Goal: Complete application form

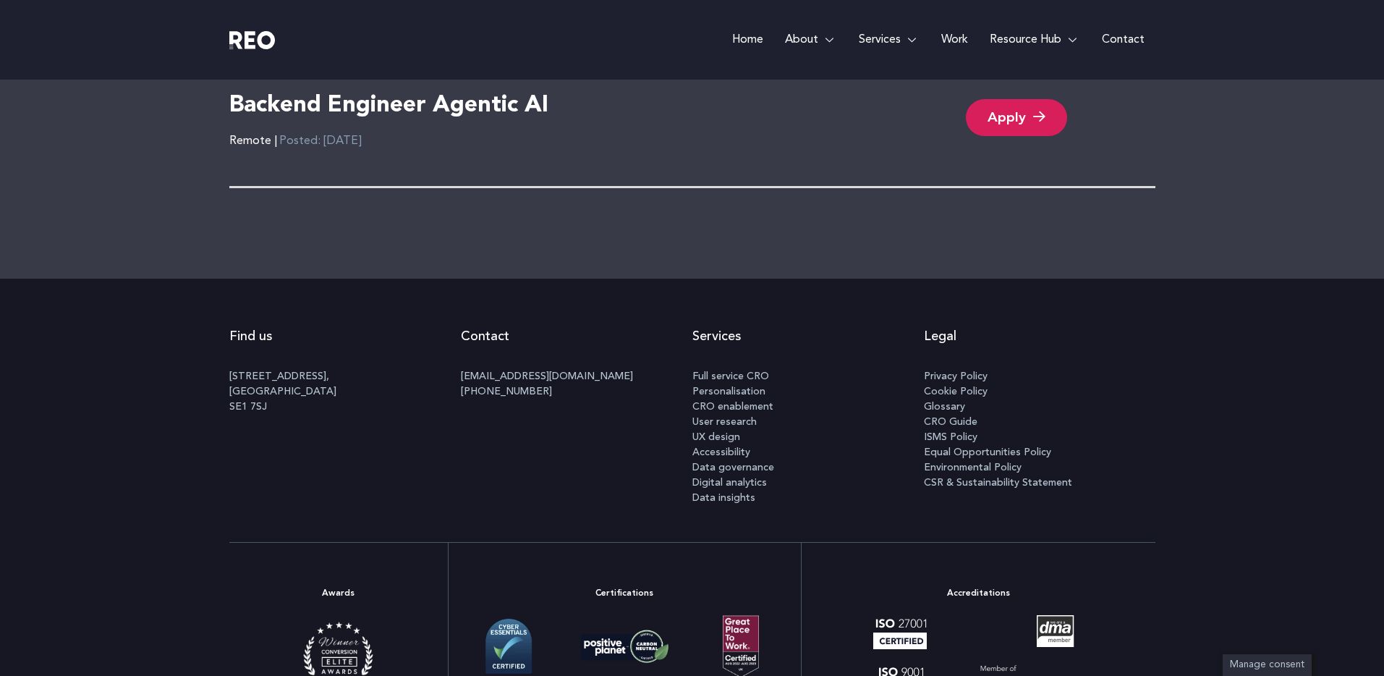
scroll to position [2992, 0]
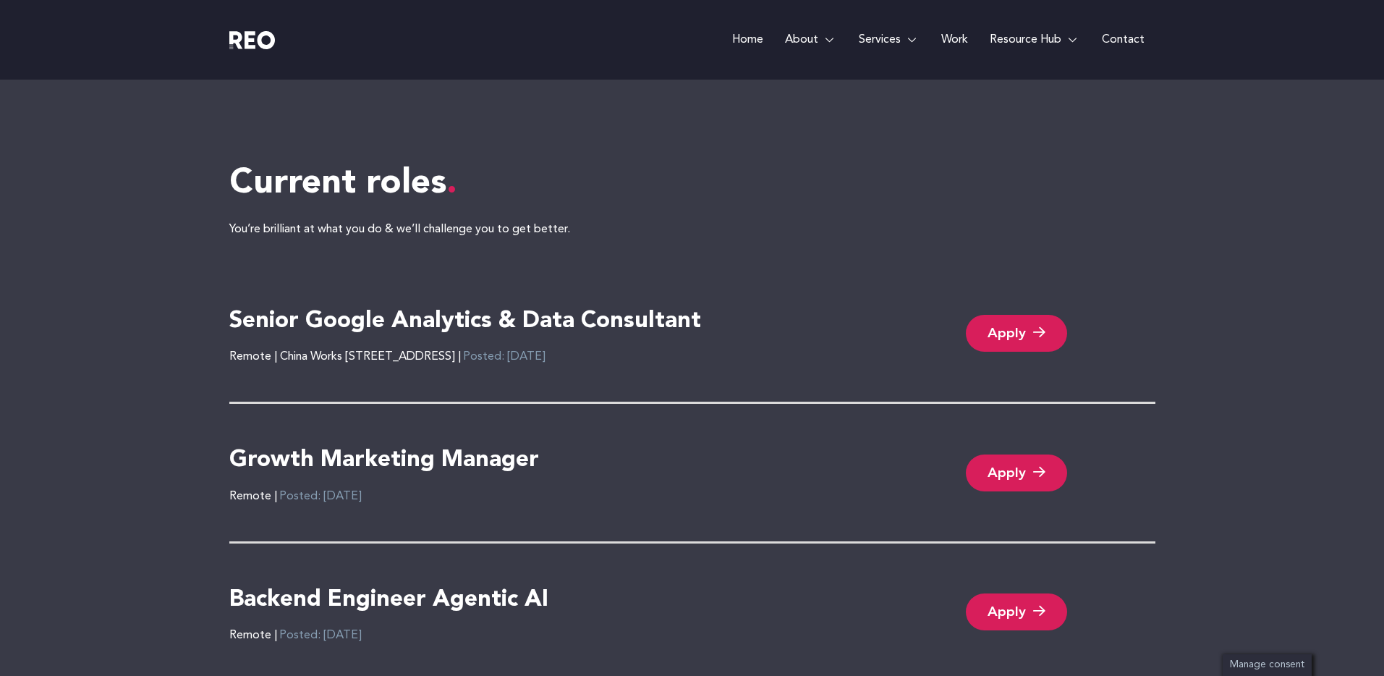
click at [1043, 339] on link "Apply" at bounding box center [1016, 333] width 101 height 37
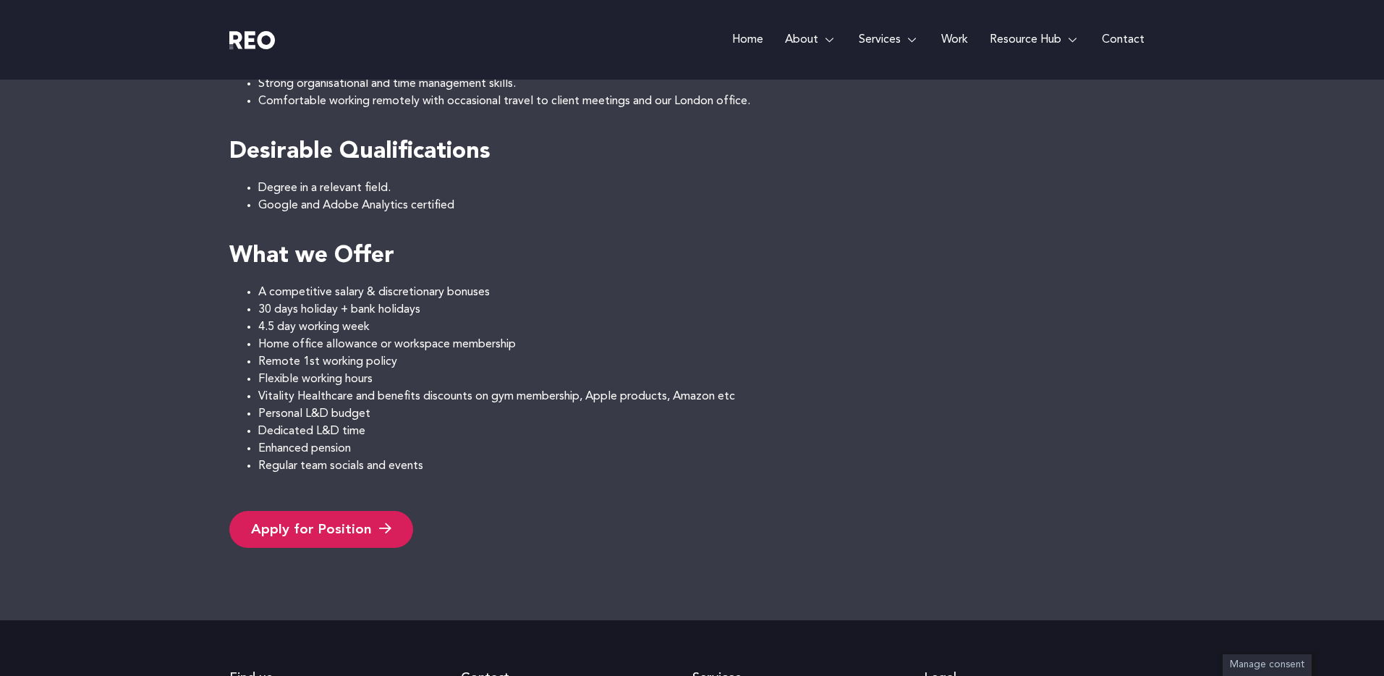
scroll to position [1431, 0]
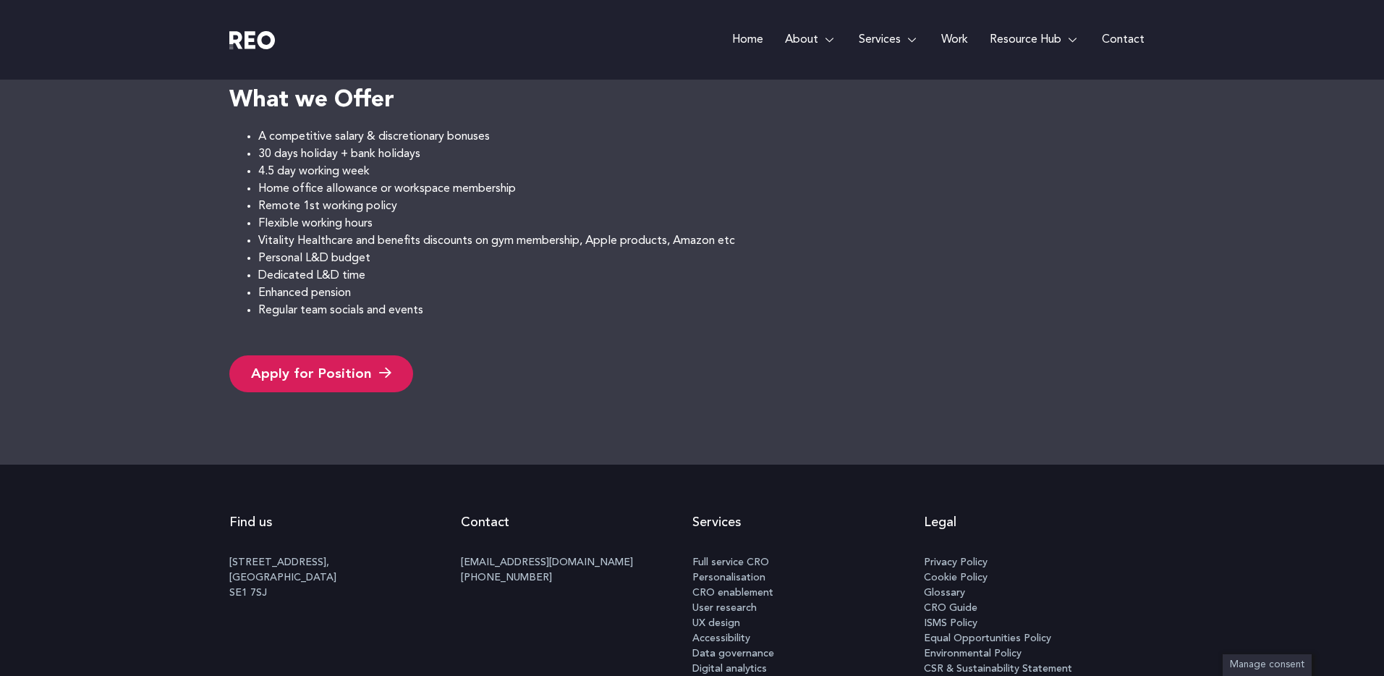
click at [302, 371] on link "Apply for Position" at bounding box center [321, 373] width 184 height 37
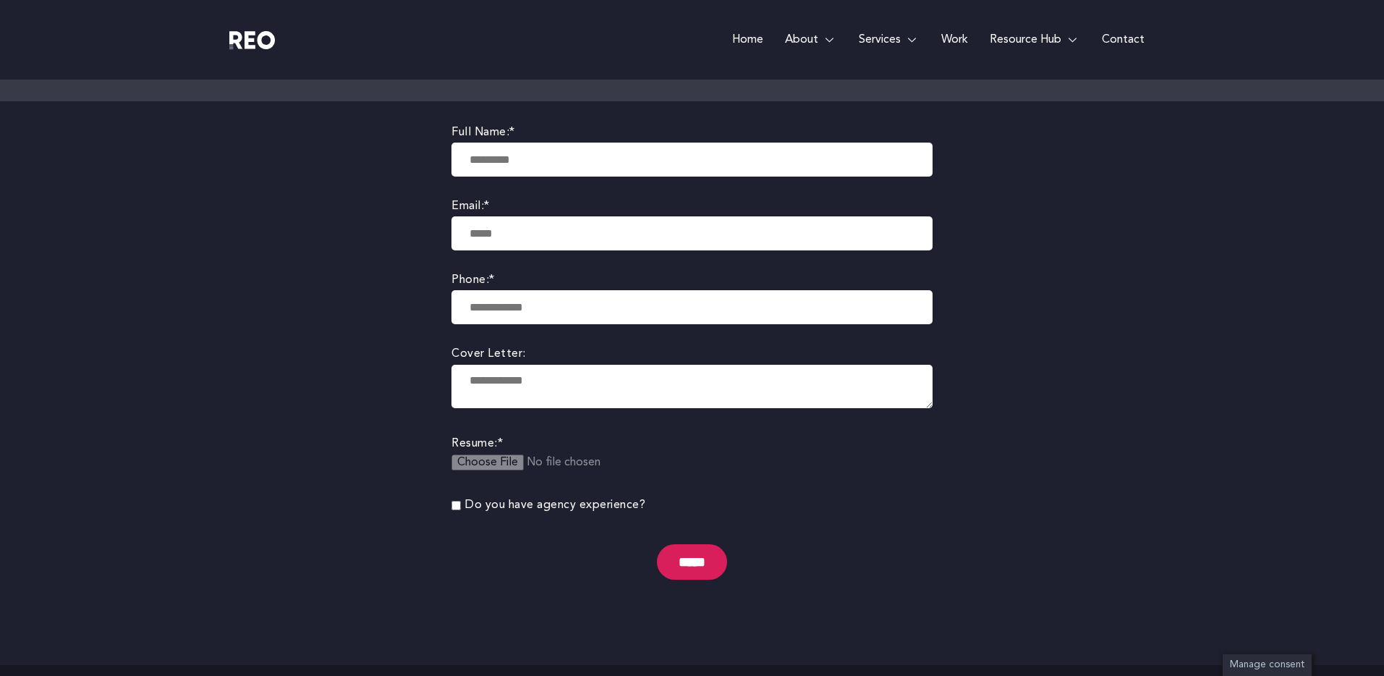
scroll to position [319, 0]
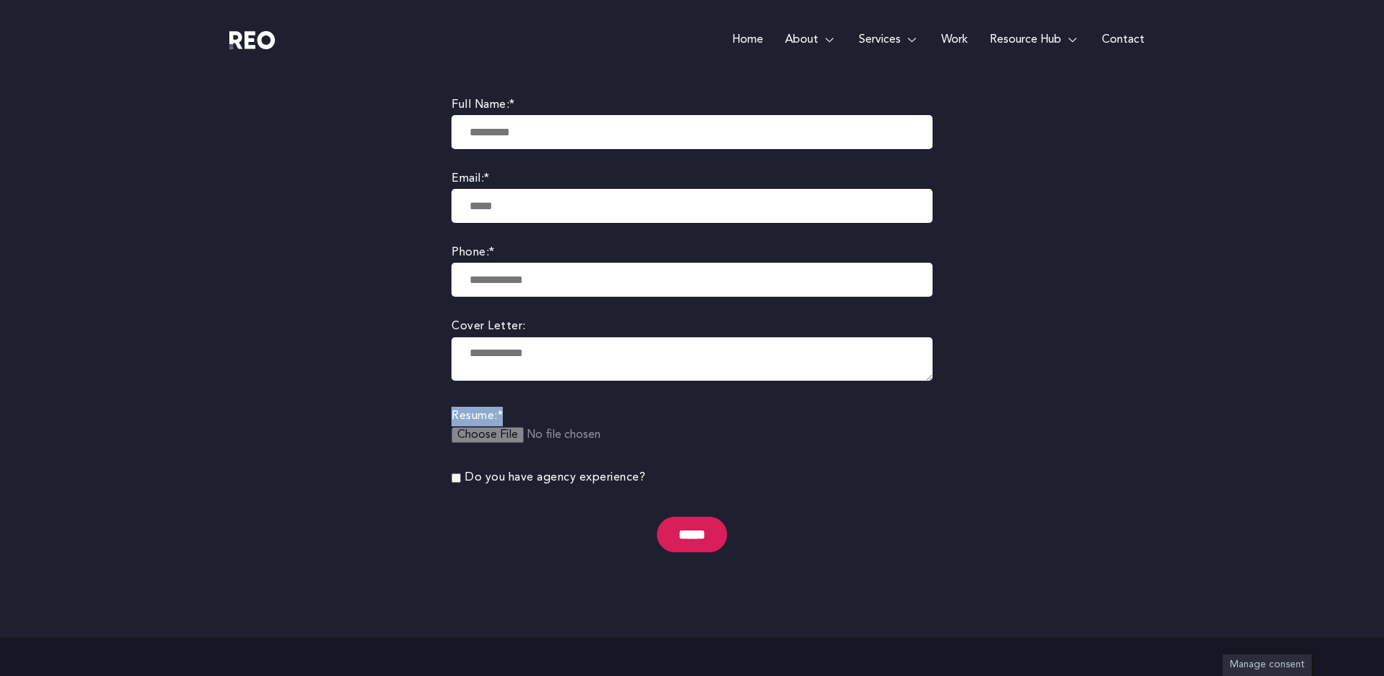
drag, startPoint x: 530, startPoint y: 420, endPoint x: 440, endPoint y: 410, distance: 90.3
click at [440, 410] on div "Full Name: * Email: * Phone: * Cover Letter: Resume: * Do you have agency exper…" at bounding box center [692, 356] width 525 height 564
drag, startPoint x: 440, startPoint y: 410, endPoint x: 598, endPoint y: 436, distance: 160.6
click at [635, 436] on div "Full Name: * Email: * Phone: * Cover Letter: Resume: * Do you have agency exper…" at bounding box center [692, 356] width 525 height 564
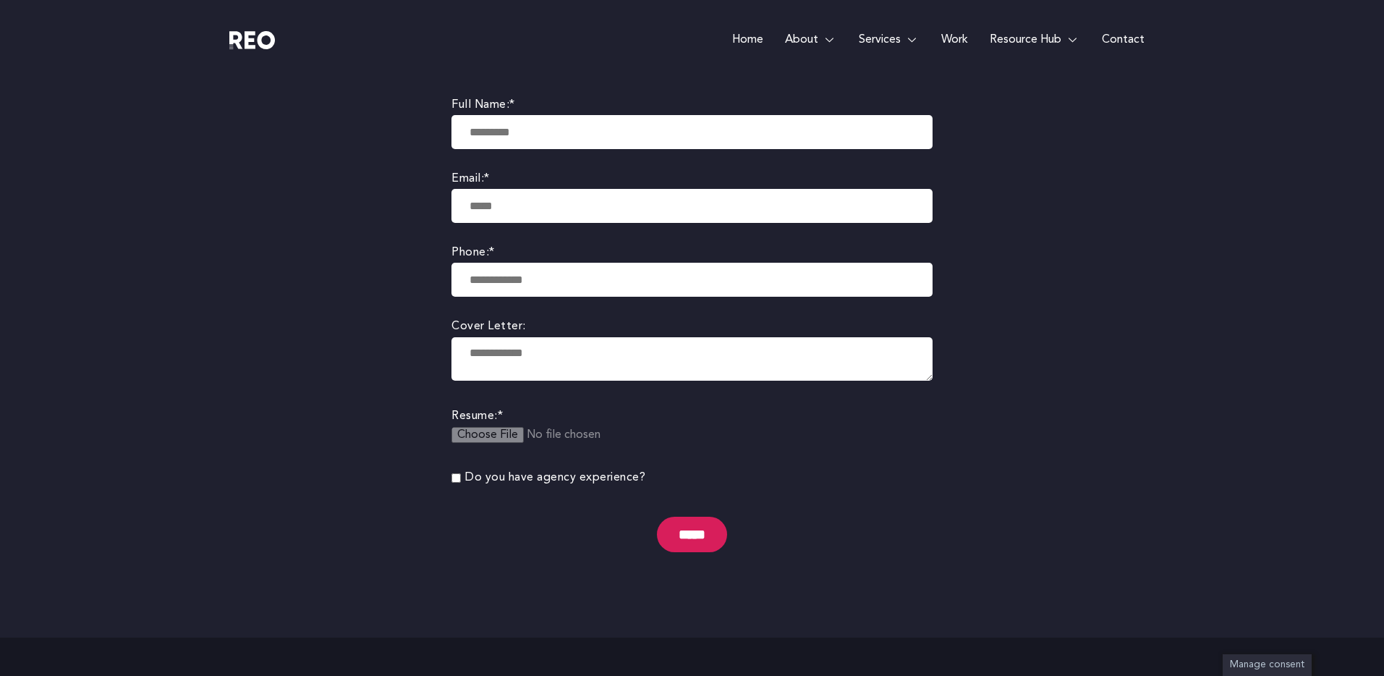
click at [361, 441] on body "Skip to content Home About About us REO is a customer experience agency. We are…" at bounding box center [692, 422] width 1384 height 1483
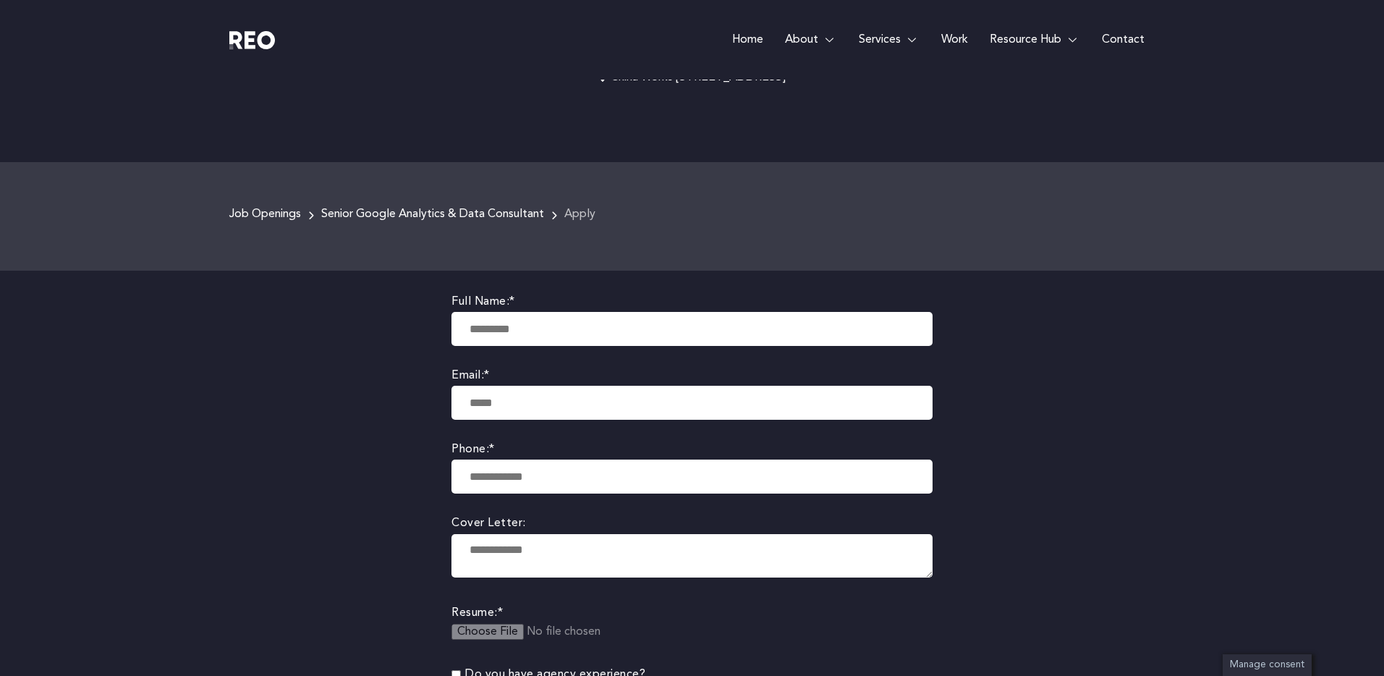
scroll to position [78, 0]
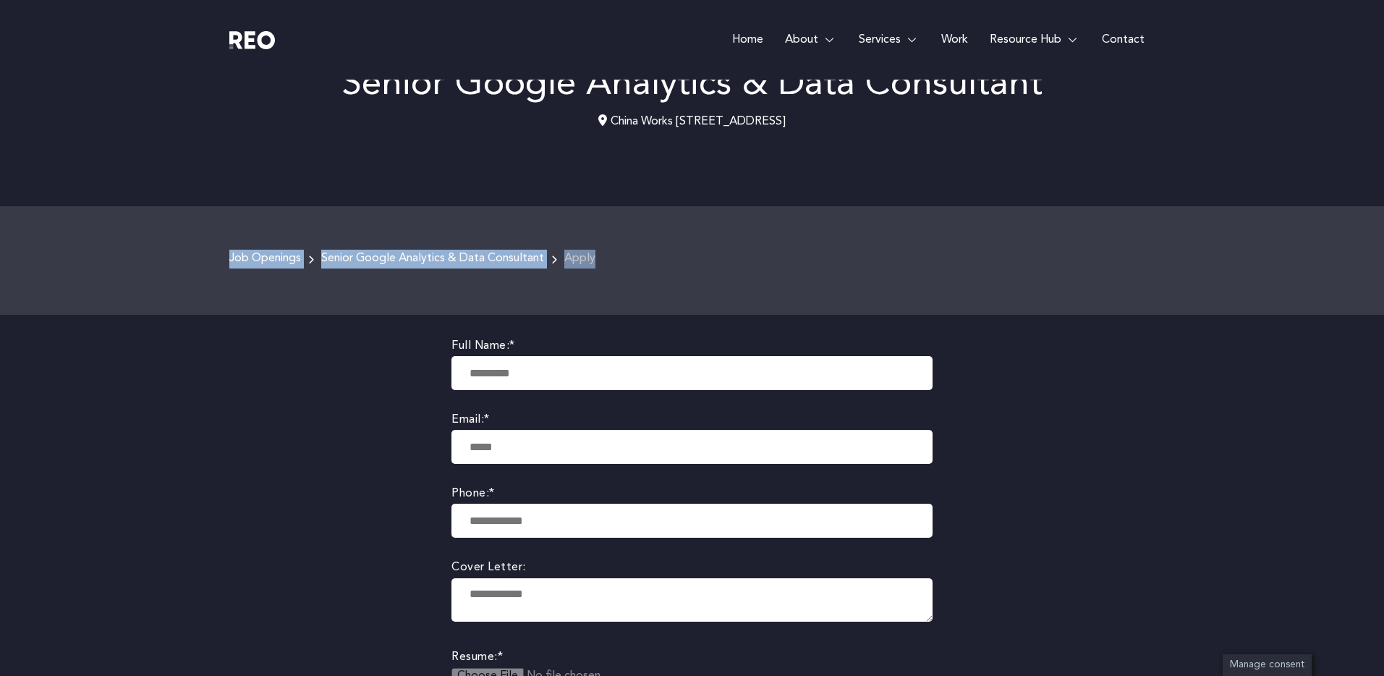
drag, startPoint x: 499, startPoint y: 252, endPoint x: 632, endPoint y: 253, distance: 132.4
click at [632, 253] on div "Job Openings Senior Google Analytics & Data Consultant China Works 100 Black Pr…" at bounding box center [692, 260] width 1384 height 109
click at [632, 253] on div "Job Openings Senior Google Analytics & Data Consultant China Works 100 Black Pr…" at bounding box center [692, 264] width 926 height 29
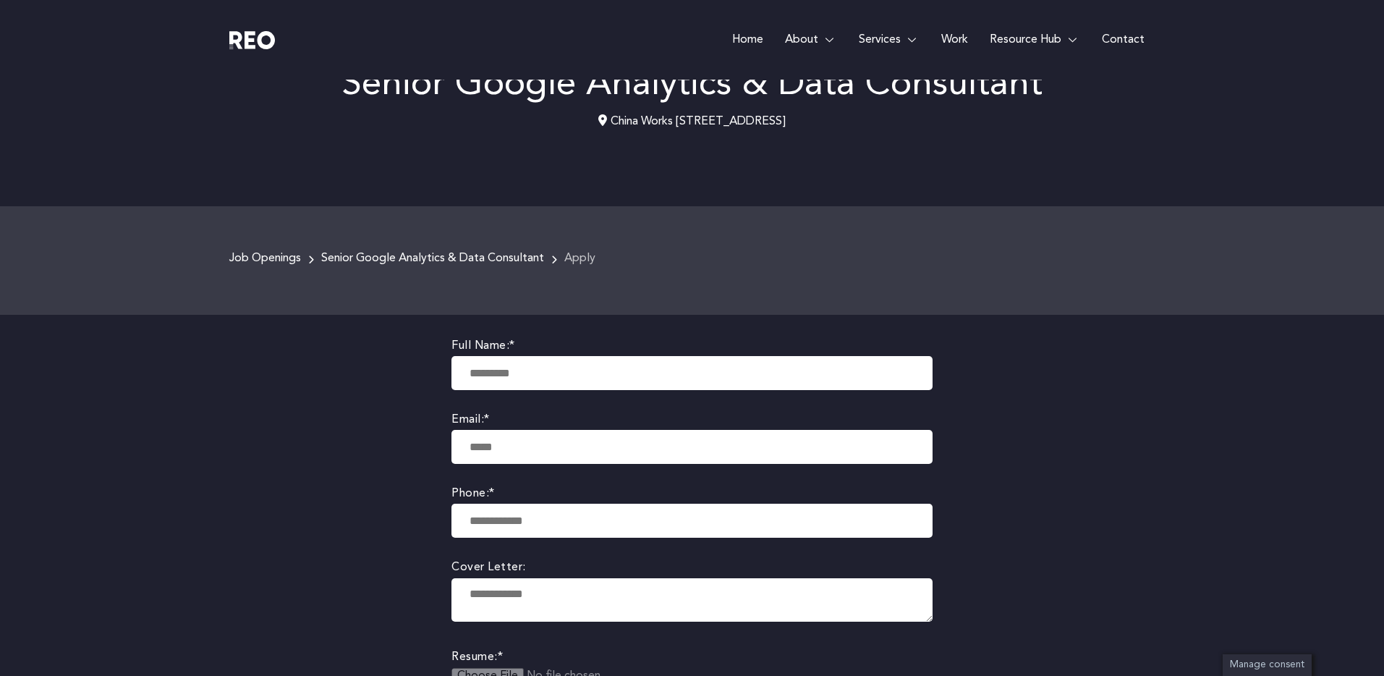
click at [658, 258] on div "Job Openings Senior Google Analytics & Data Consultant China Works 100 Black Pr…" at bounding box center [692, 264] width 926 height 29
